Goal: Download file/media

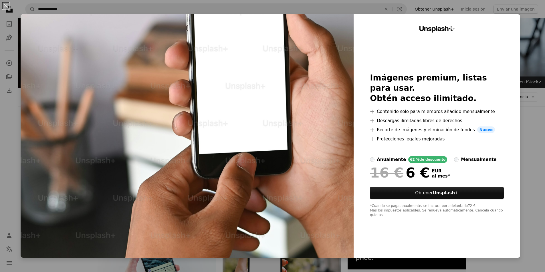
scroll to position [400, 0]
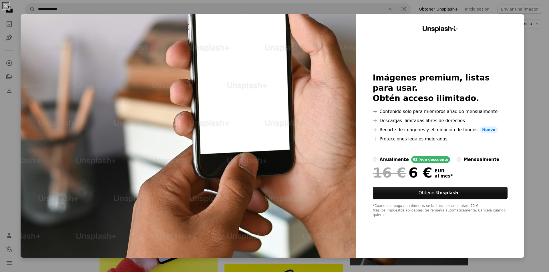
click at [0, 160] on div "An X shape Unsplash+ Imágenes premium, listas para usar. Obtén acceso ilimitado…" at bounding box center [274, 136] width 549 height 272
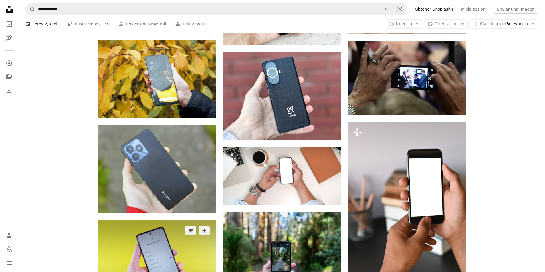
scroll to position [343, 0]
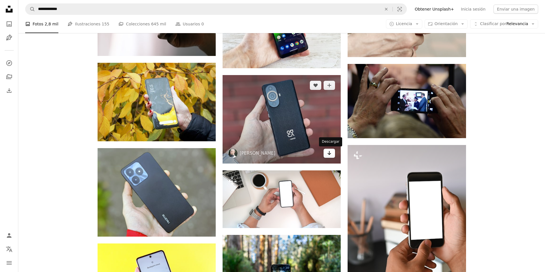
click at [329, 156] on icon "Arrow pointing down" at bounding box center [329, 153] width 5 height 7
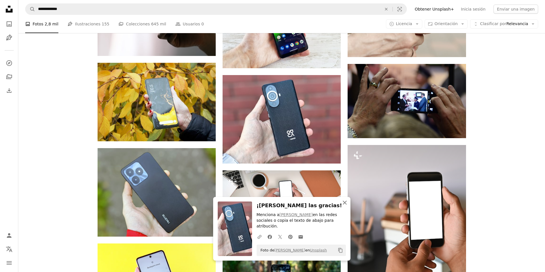
click at [344, 206] on icon "An X shape" at bounding box center [344, 203] width 7 height 7
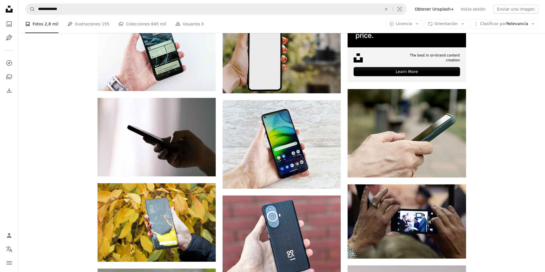
scroll to position [172, 0]
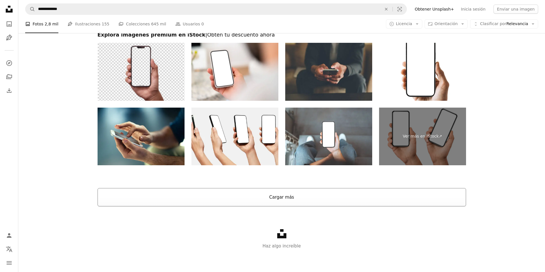
click at [288, 195] on button "Cargar más" at bounding box center [281, 197] width 368 height 18
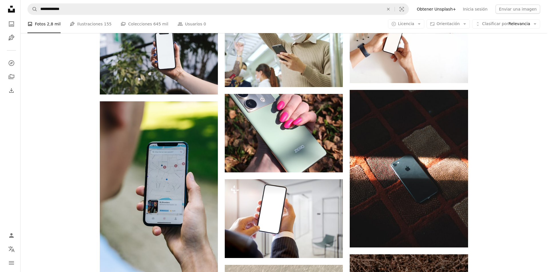
scroll to position [3971, 0]
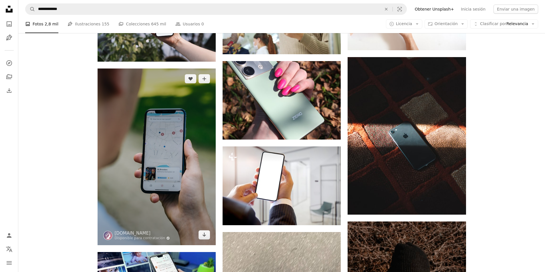
click at [168, 177] on img at bounding box center [156, 157] width 118 height 177
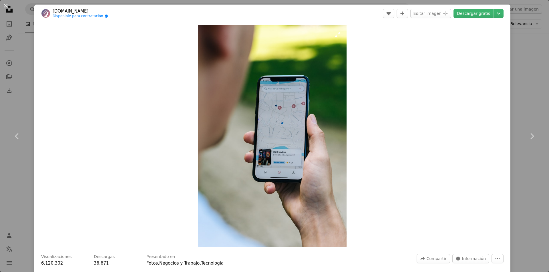
click at [276, 156] on img "Ampliar en esta imagen" at bounding box center [272, 136] width 149 height 222
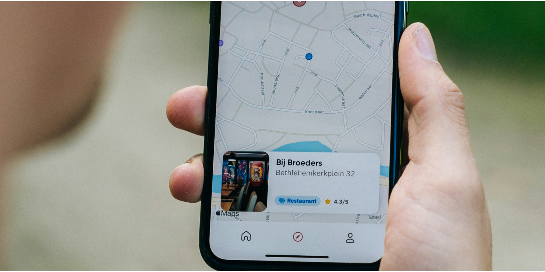
scroll to position [383, 0]
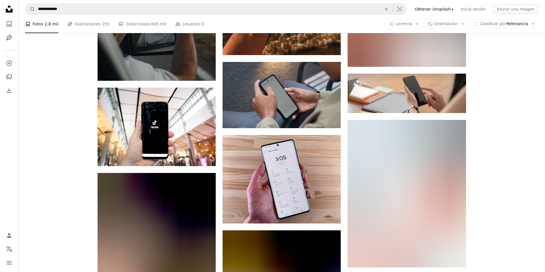
scroll to position [10089, 0]
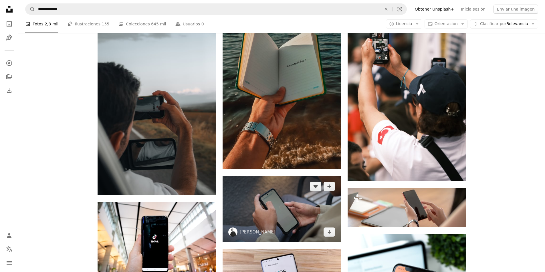
click at [251, 220] on img at bounding box center [281, 209] width 118 height 66
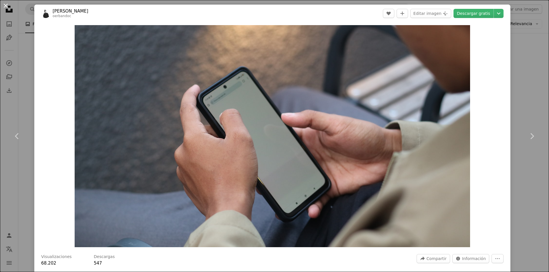
click at [8, 6] on button "An X shape" at bounding box center [5, 5] width 7 height 7
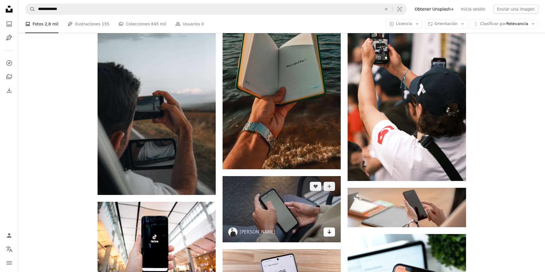
click at [331, 233] on icon "Arrow pointing down" at bounding box center [329, 232] width 5 height 7
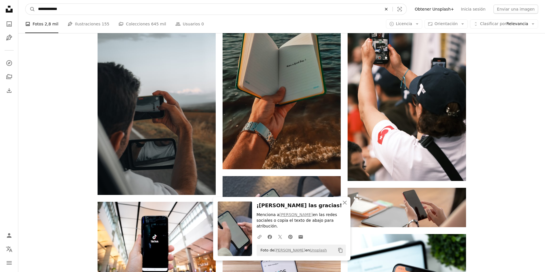
click at [392, 11] on icon "An X shape" at bounding box center [386, 9] width 13 height 5
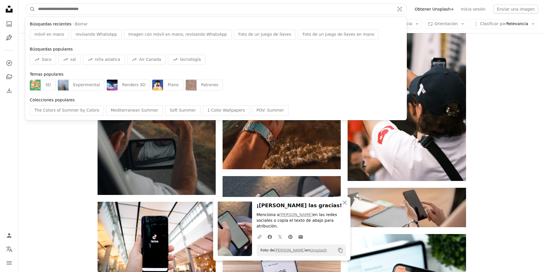
paste input "**********"
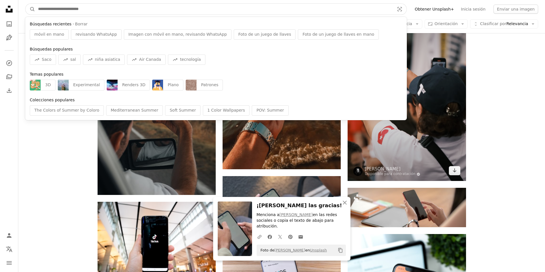
type input "**********"
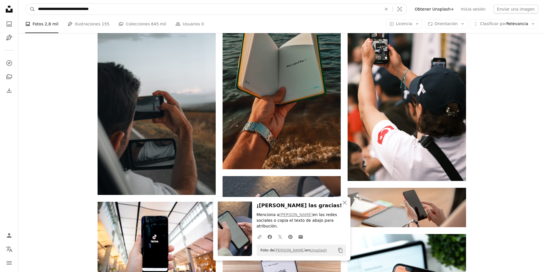
click button "A magnifying glass" at bounding box center [30, 9] width 10 height 11
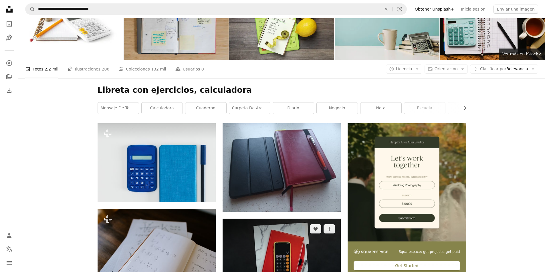
scroll to position [26, 0]
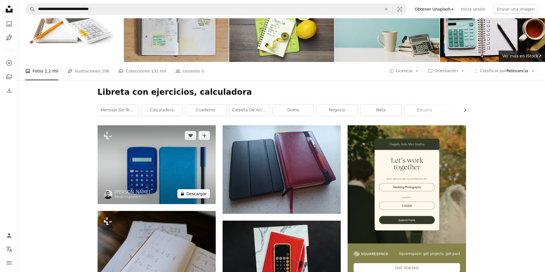
click at [192, 194] on button "A lock Descargar" at bounding box center [193, 194] width 33 height 9
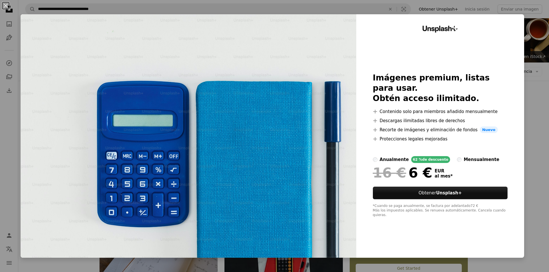
click at [0, 117] on div "An X shape Unsplash+ Imágenes premium, listas para usar. Obtén acceso ilimitado…" at bounding box center [274, 136] width 549 height 272
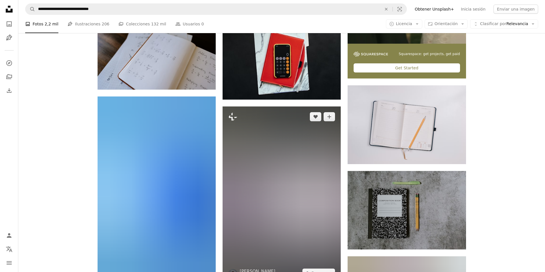
scroll to position [198, 0]
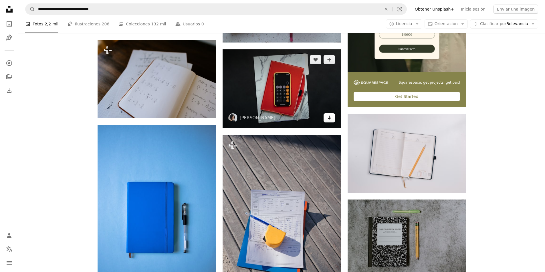
click at [333, 117] on link "Arrow pointing down" at bounding box center [328, 117] width 11 height 9
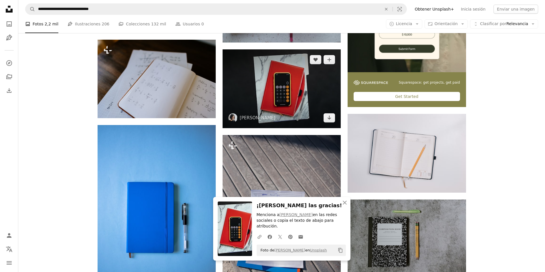
scroll to position [140, 0]
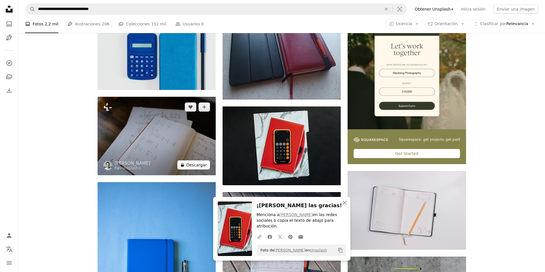
click at [197, 166] on button "A lock Descargar" at bounding box center [193, 165] width 33 height 9
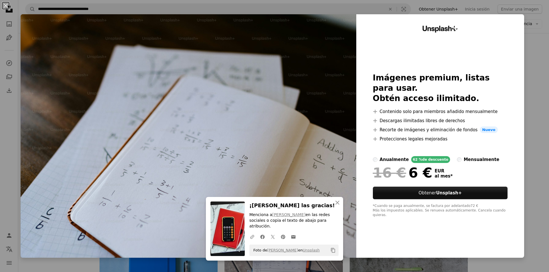
click at [0, 183] on div "An X shape An X shape Cerrar ¡[PERSON_NAME] las gracias! Menciona a [PERSON_NAM…" at bounding box center [274, 136] width 549 height 272
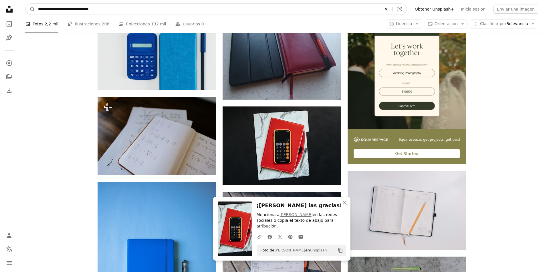
click at [392, 7] on icon "An X shape" at bounding box center [386, 9] width 13 height 5
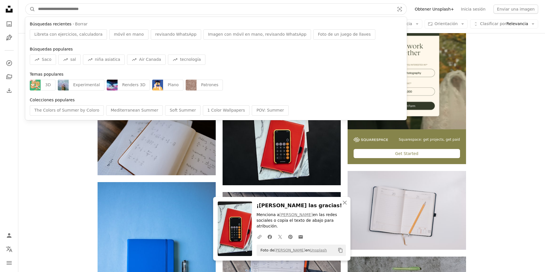
paste input "**********"
type input "**********"
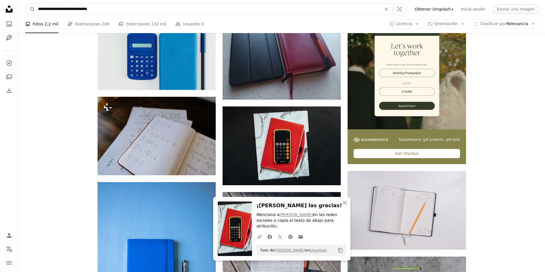
click button "A magnifying glass" at bounding box center [30, 9] width 10 height 11
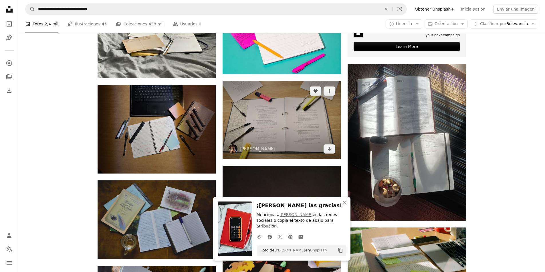
scroll to position [257, 0]
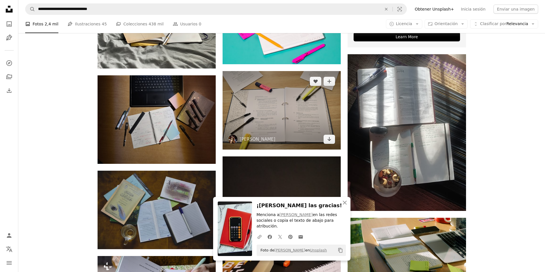
click at [279, 131] on img at bounding box center [281, 110] width 118 height 79
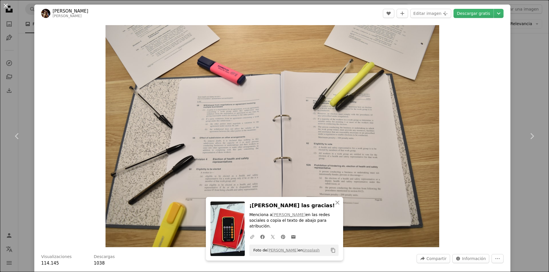
click at [9, 9] on button "An X shape" at bounding box center [5, 5] width 7 height 7
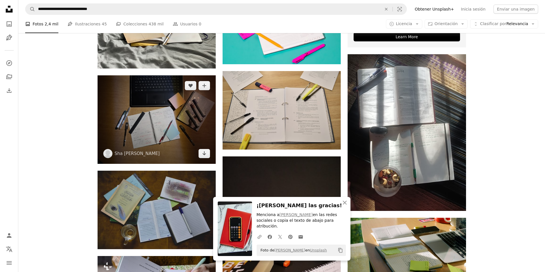
click at [121, 144] on img at bounding box center [156, 119] width 118 height 89
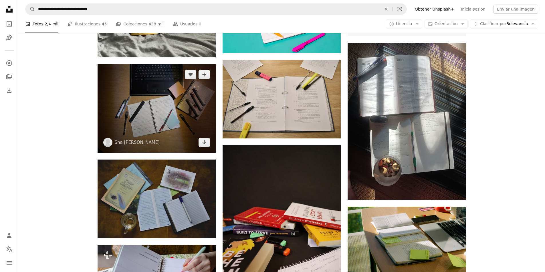
scroll to position [257, 0]
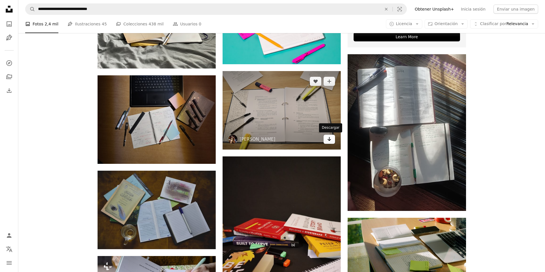
click at [329, 139] on icon "Descargar" at bounding box center [329, 139] width 4 height 4
